Goal: Find specific page/section: Find specific page/section

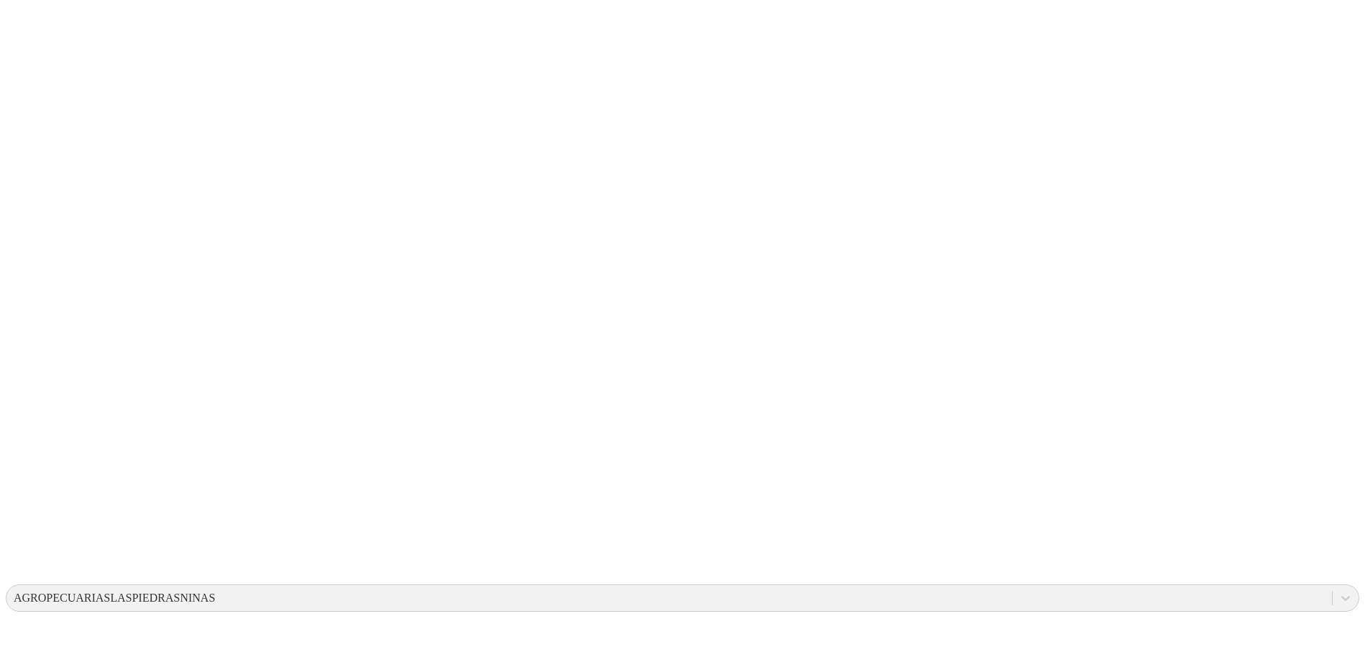
drag, startPoint x: 955, startPoint y: 220, endPoint x: 1042, endPoint y: 284, distance: 107.7
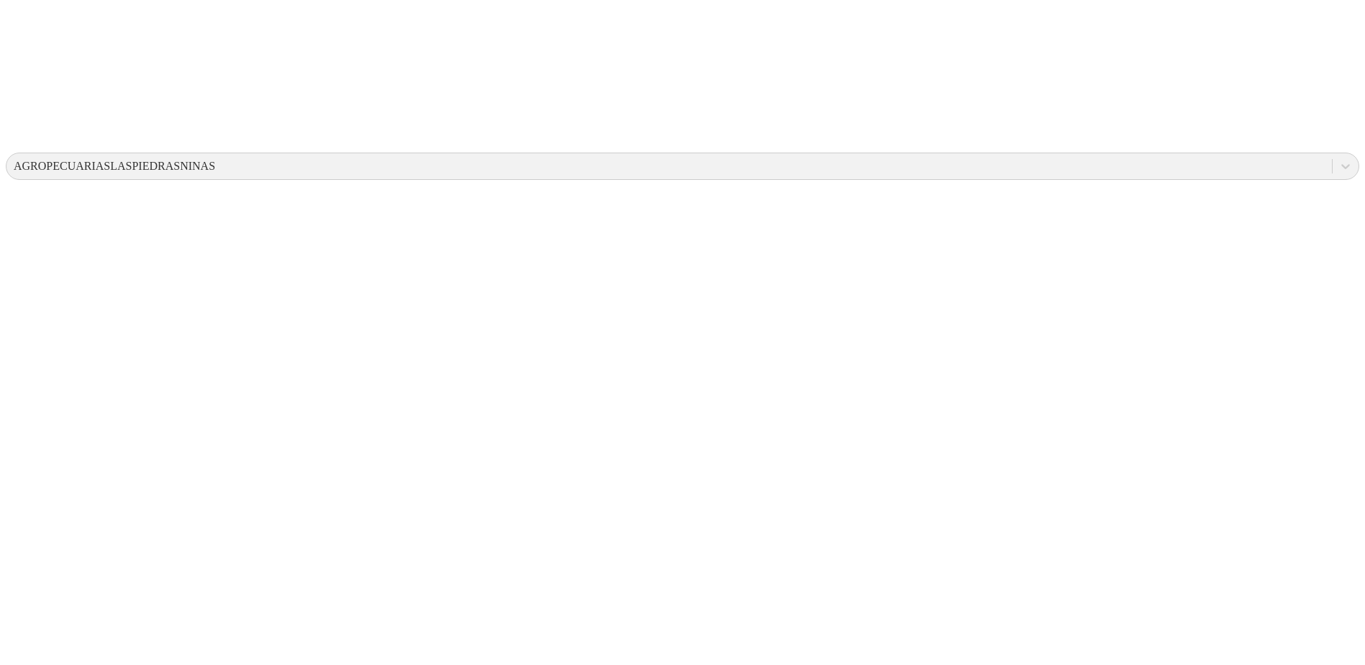
scroll to position [443, 0]
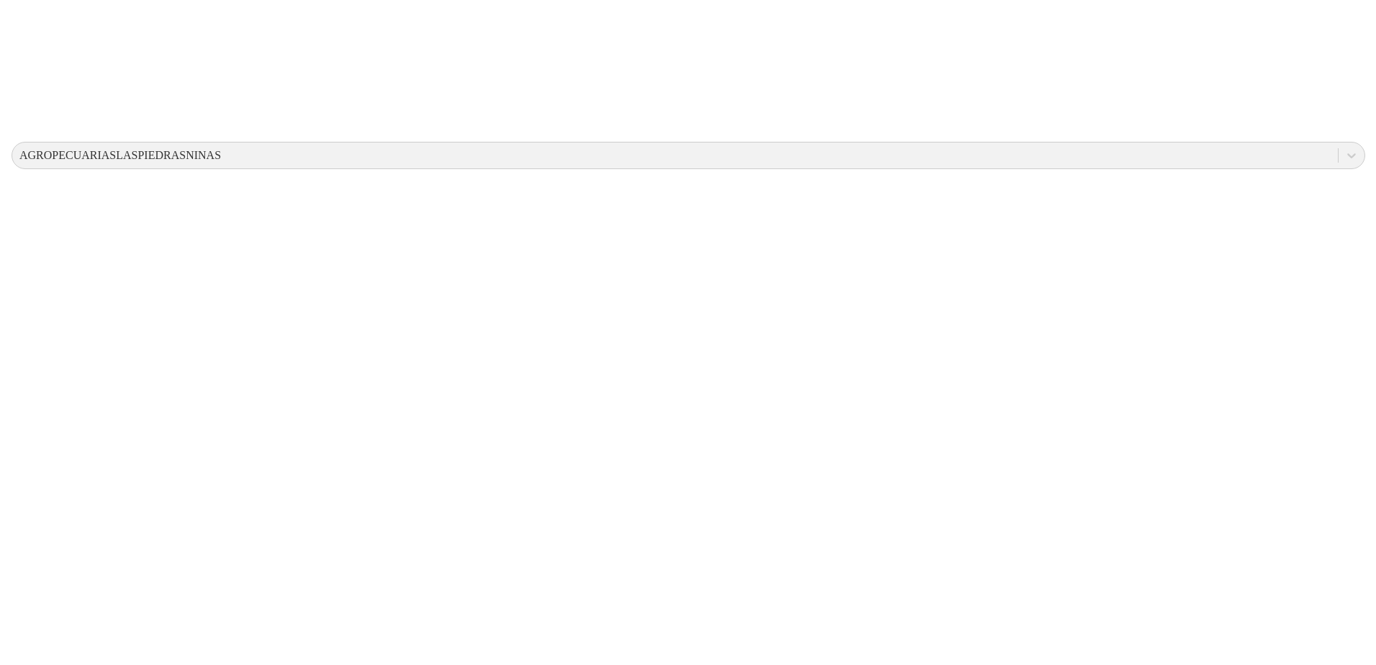
scroll to position [0, 0]
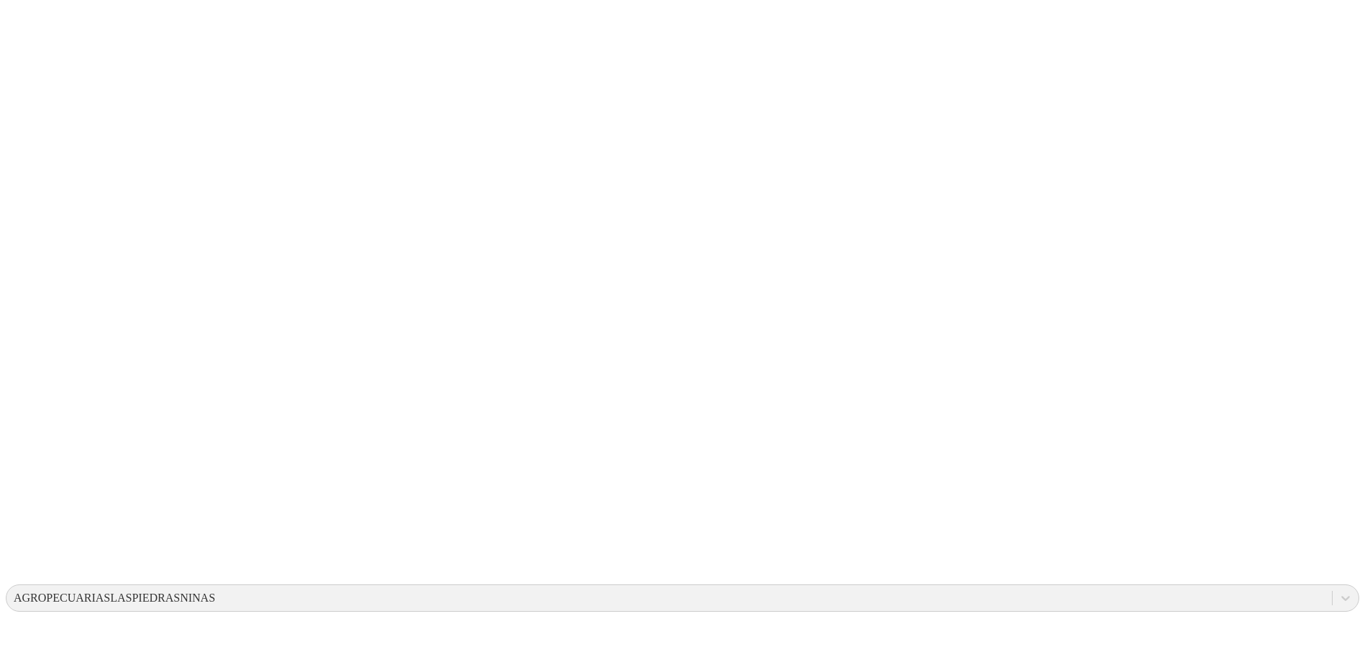
click at [25, 13] on icon at bounding box center [28, 294] width 45 height 576
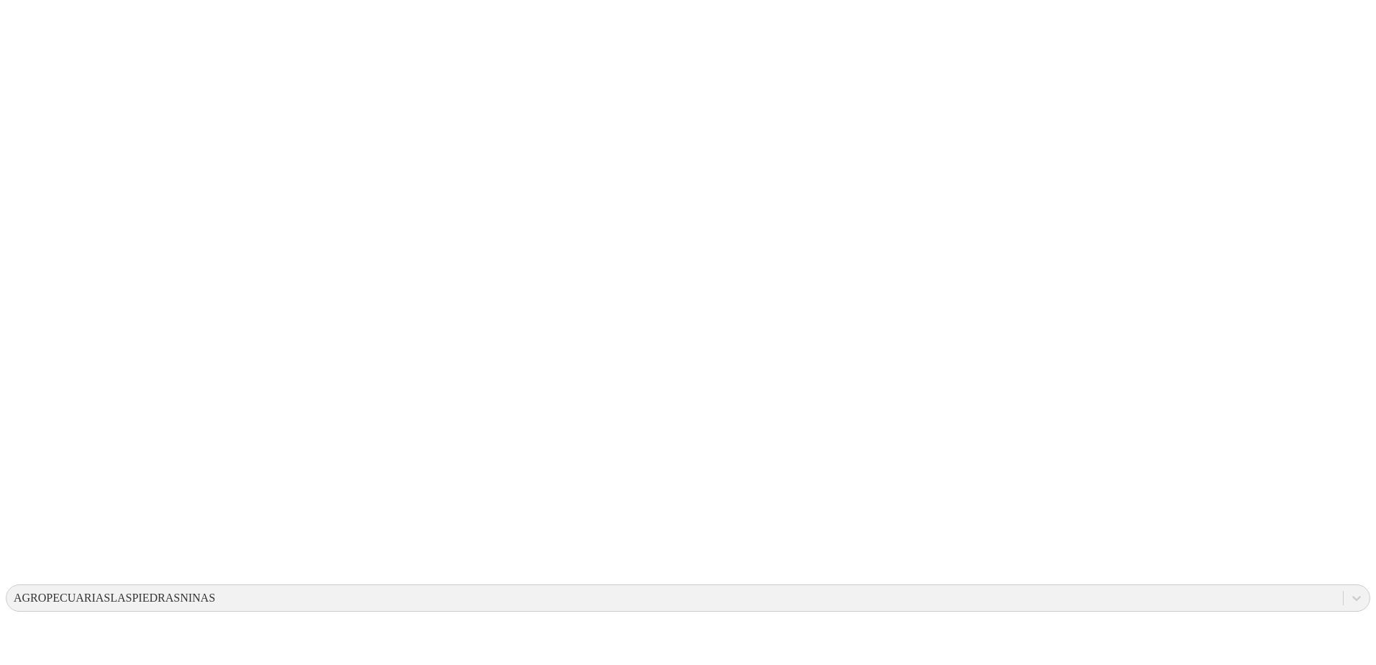
click at [32, 271] on icon at bounding box center [28, 293] width 45 height 45
